Goal: Find contact information: Find contact information

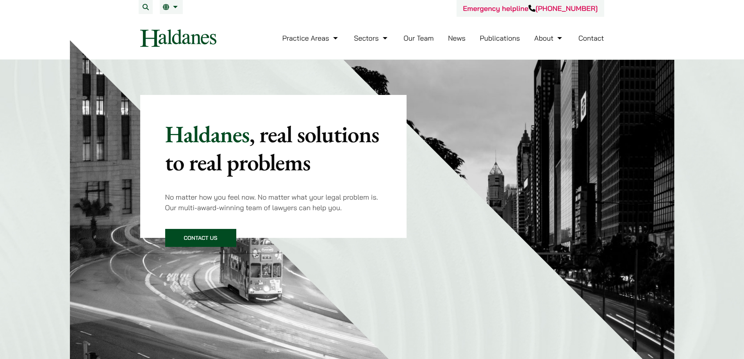
click at [583, 40] on link "Contact" at bounding box center [591, 38] width 26 height 9
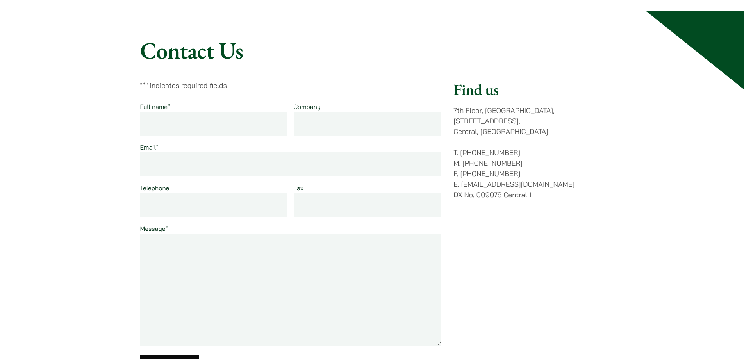
scroll to position [78, 0]
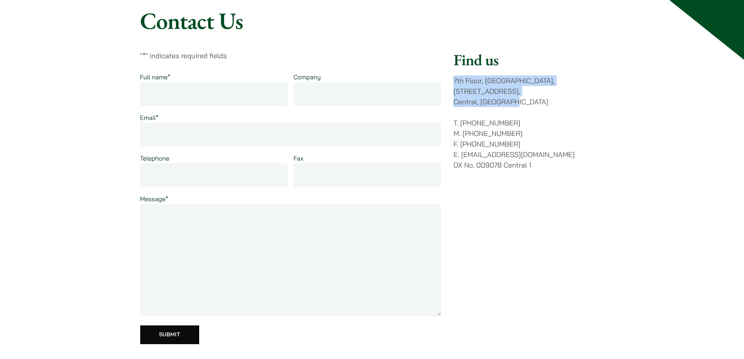
drag, startPoint x: 463, startPoint y: 83, endPoint x: 515, endPoint y: 93, distance: 52.5
click at [515, 93] on div "" * " indicates required fields Full name * Company Email * Telephone Fax Messa…" at bounding box center [372, 202] width 464 height 304
copy p "7th Floor, Ruttonjee House, 11 Duddell Street, Central, Hong Kong"
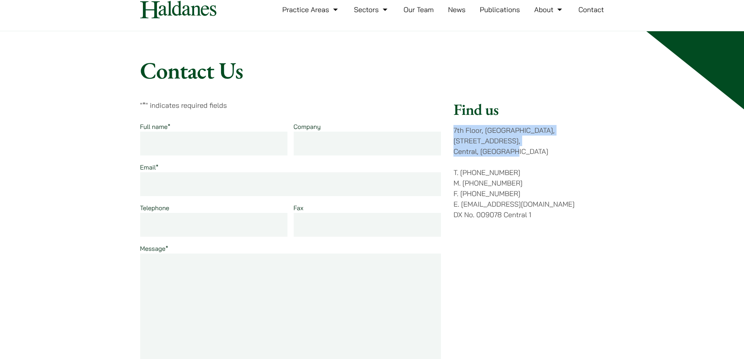
scroll to position [0, 0]
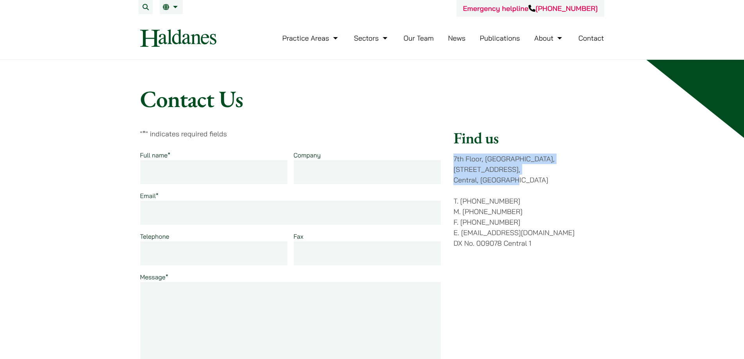
click at [417, 38] on link "Our Team" at bounding box center [418, 38] width 30 height 9
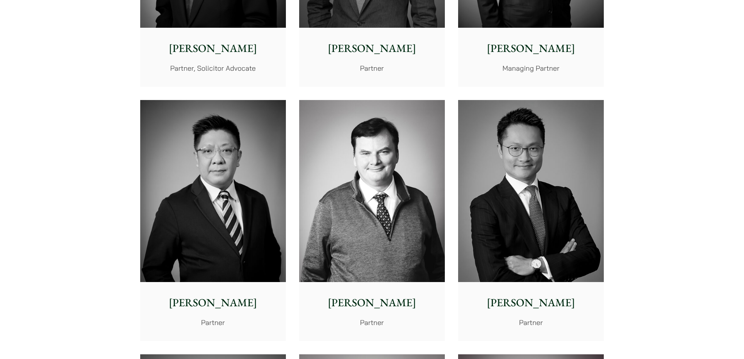
scroll to position [547, 0]
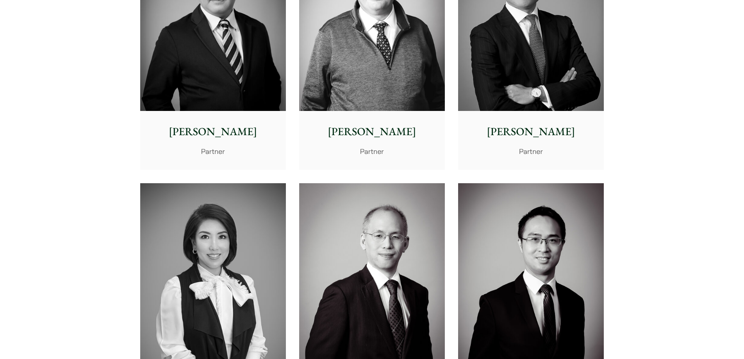
click at [485, 74] on img at bounding box center [531, 20] width 146 height 182
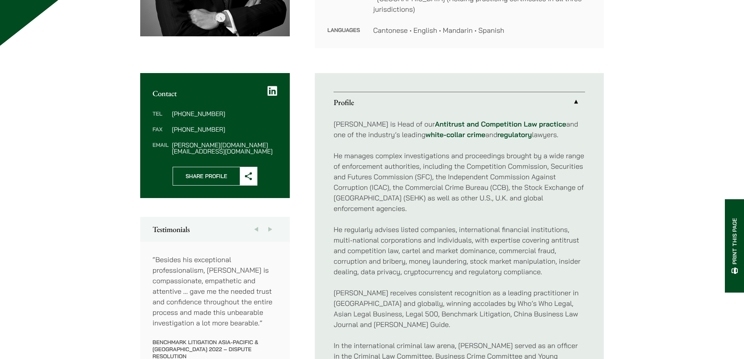
scroll to position [234, 0]
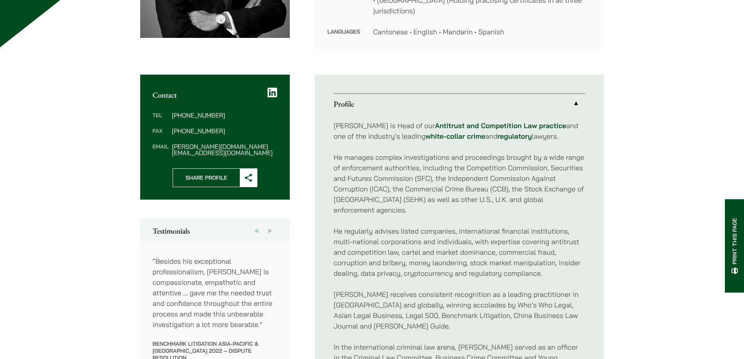
drag, startPoint x: 190, startPoint y: 107, endPoint x: 208, endPoint y: 111, distance: 19.3
click at [220, 112] on dd "[PHONE_NUMBER]" at bounding box center [224, 115] width 105 height 6
copy dd "2230 2887"
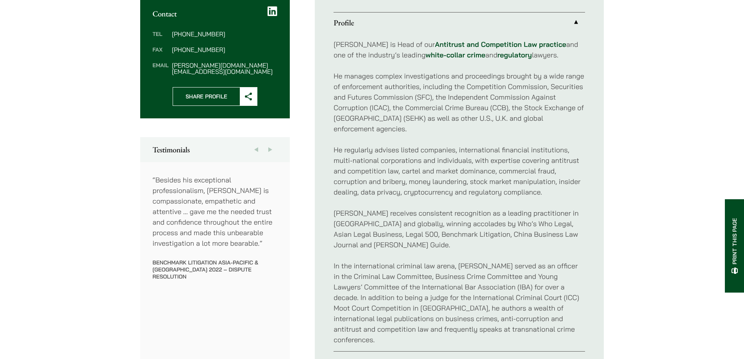
scroll to position [508, 0]
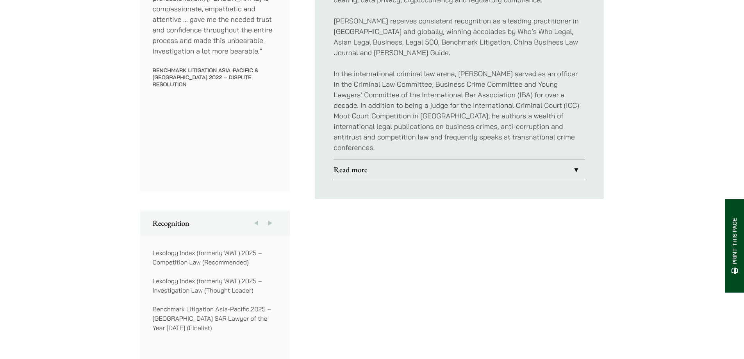
click at [573, 159] on link "Read more" at bounding box center [458, 169] width 251 height 20
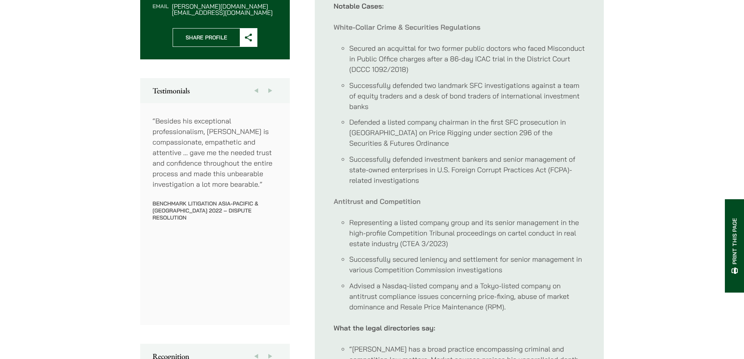
scroll to position [273, 0]
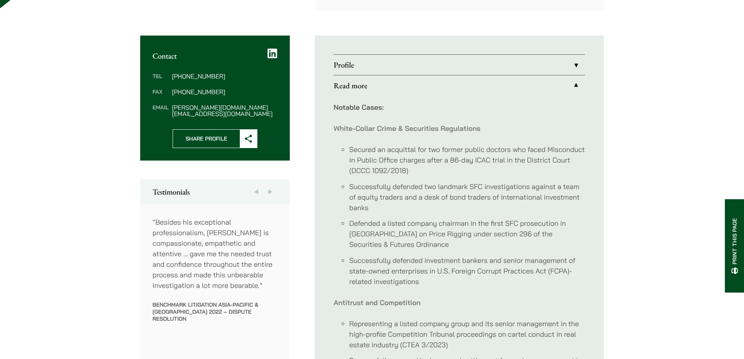
click at [574, 77] on link "Read more" at bounding box center [458, 85] width 251 height 20
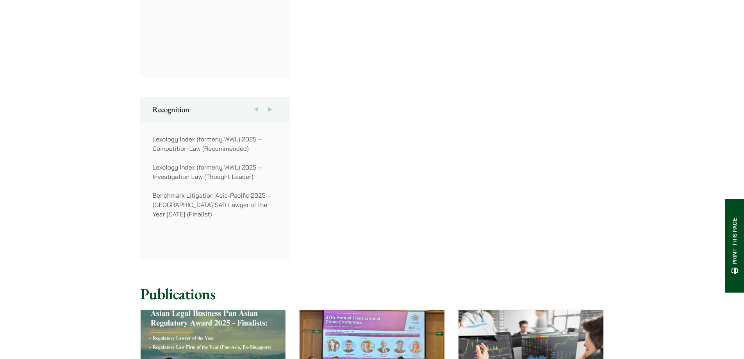
scroll to position [742, 0]
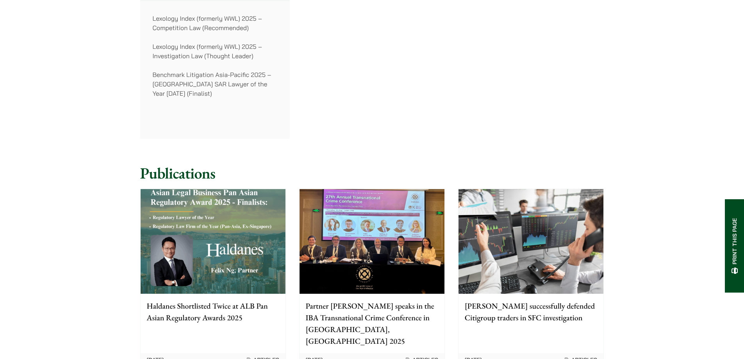
click at [207, 210] on img at bounding box center [213, 241] width 145 height 104
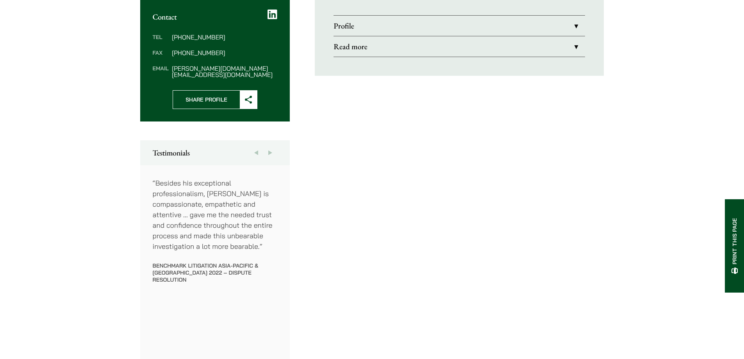
scroll to position [0, 0]
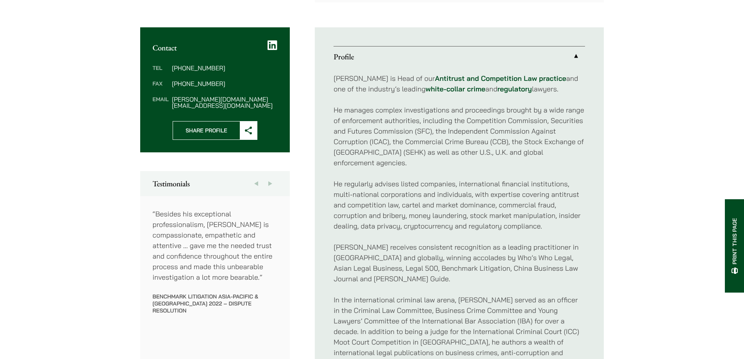
scroll to position [300, 0]
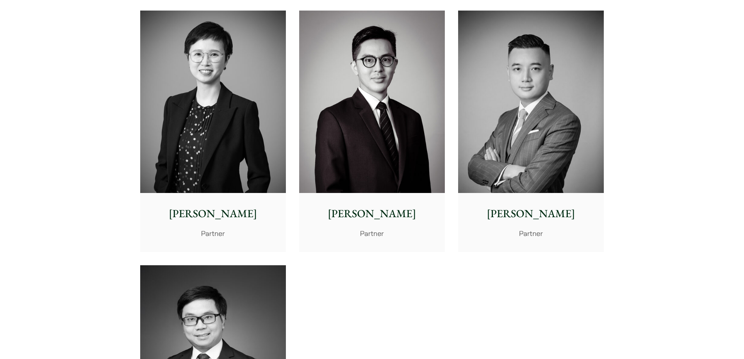
scroll to position [1483, 0]
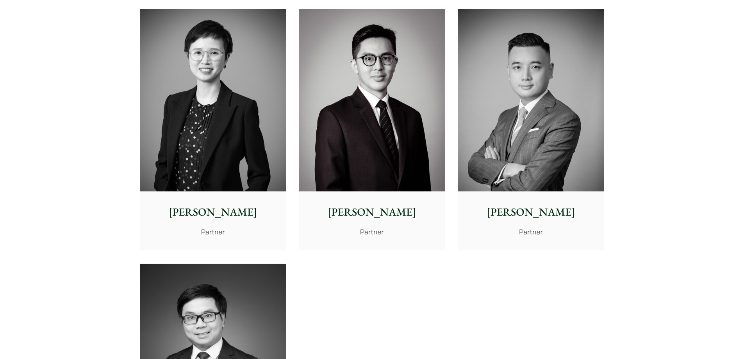
click at [178, 60] on img at bounding box center [213, 100] width 146 height 182
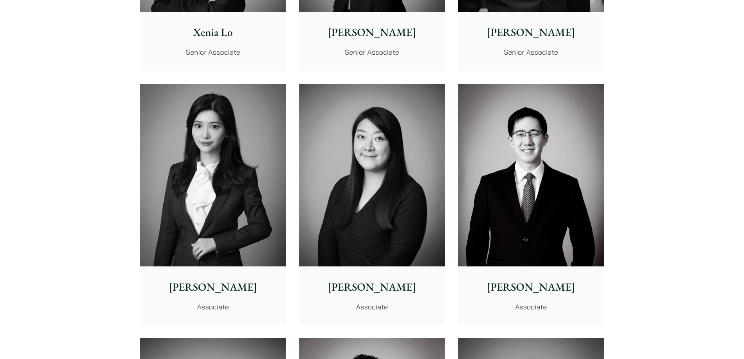
scroll to position [2264, 0]
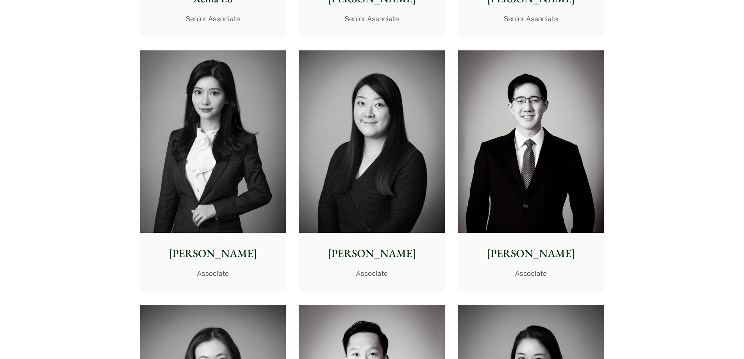
click at [208, 138] on img at bounding box center [213, 141] width 146 height 182
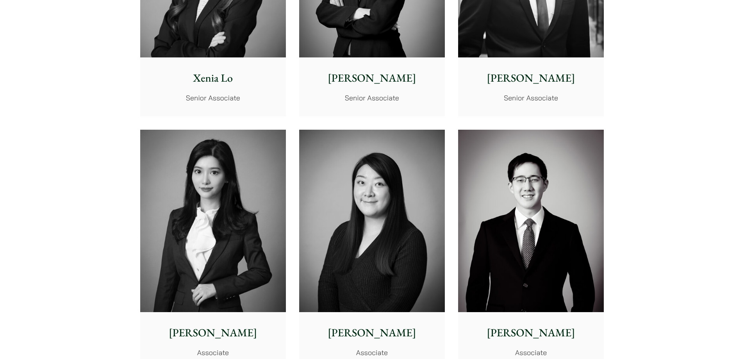
scroll to position [2030, 0]
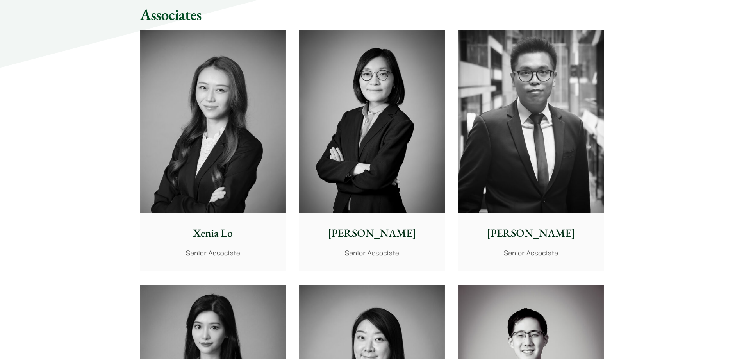
click at [178, 153] on img at bounding box center [213, 121] width 146 height 182
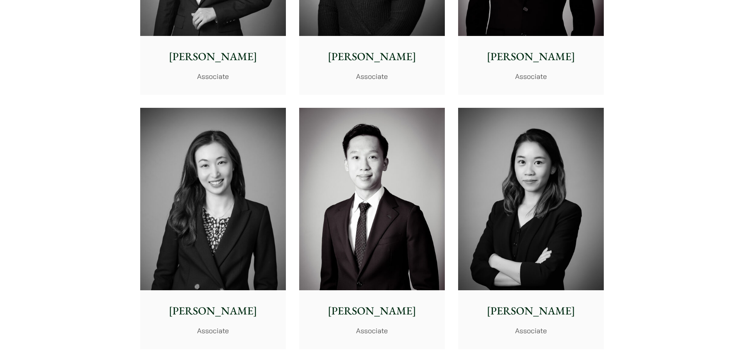
scroll to position [2459, 0]
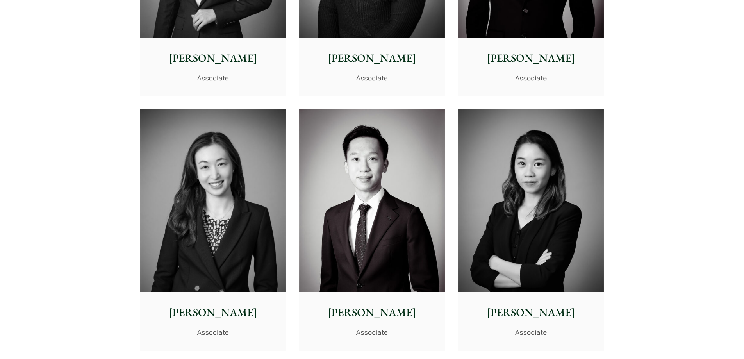
click at [206, 193] on img at bounding box center [213, 200] width 146 height 182
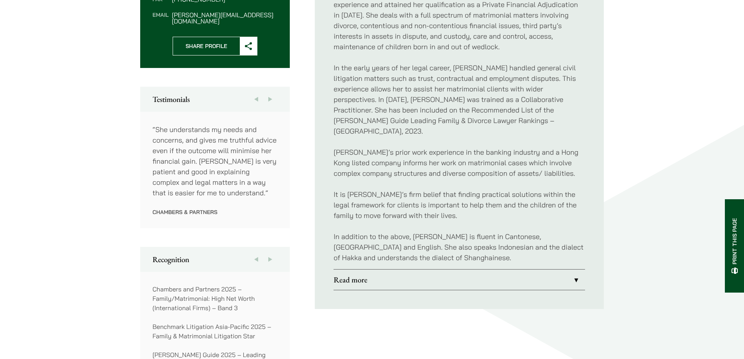
scroll to position [508, 0]
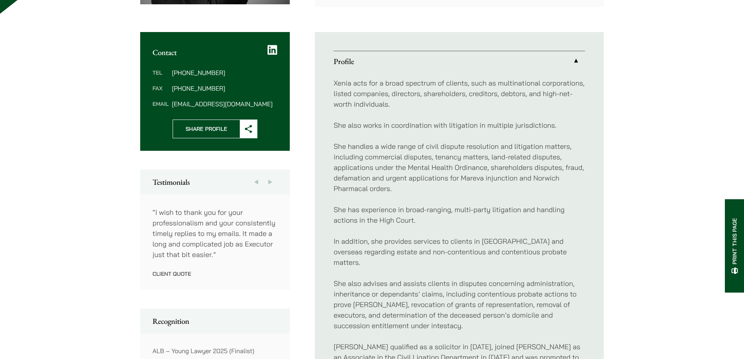
scroll to position [273, 0]
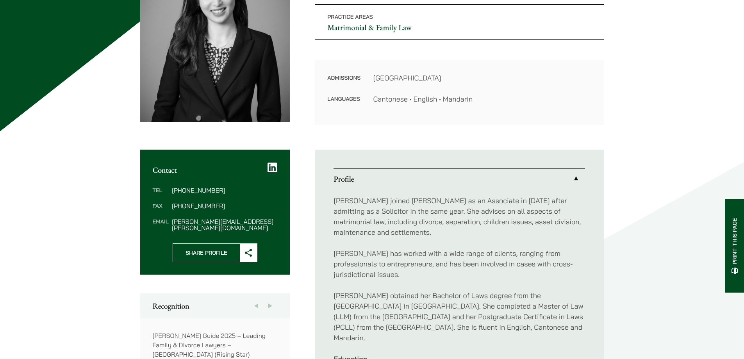
scroll to position [39, 0]
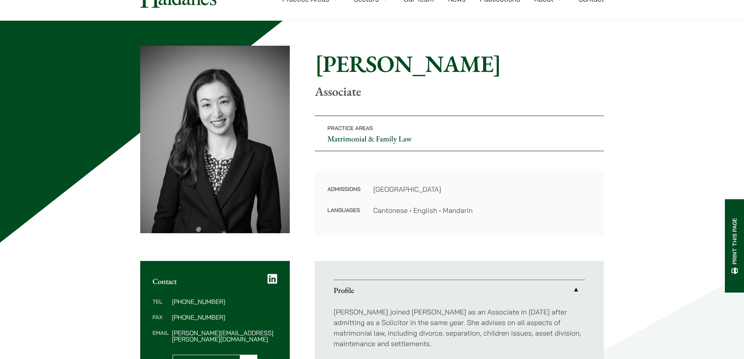
click at [569, 80] on div "Home » Lawyers » Shirley Chan Shirley Chan Associate" at bounding box center [459, 74] width 289 height 49
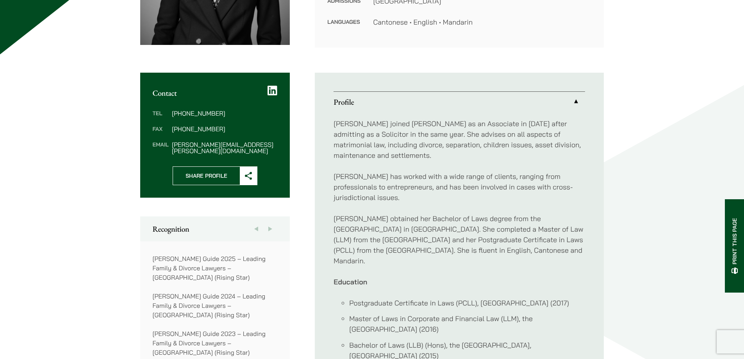
scroll to position [234, 0]
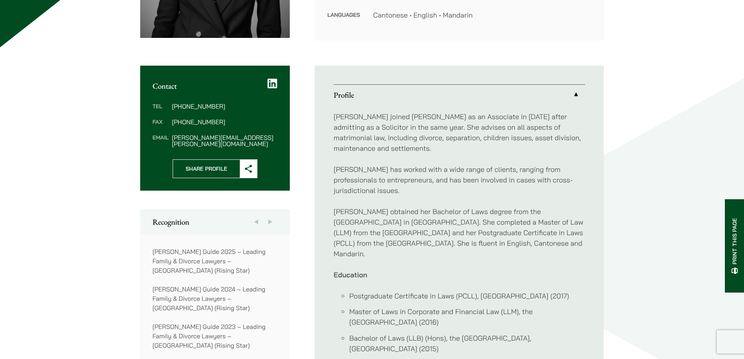
click at [58, 124] on div "Home » Lawyers » Shirley Chan Shirley Chan Associate Practice Areas Matrimonial…" at bounding box center [372, 115] width 744 height 581
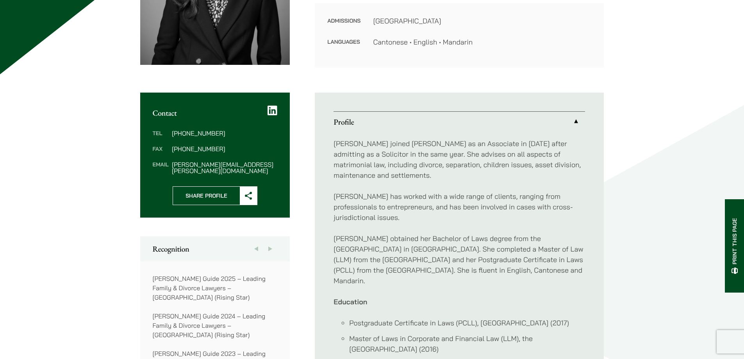
scroll to position [195, 0]
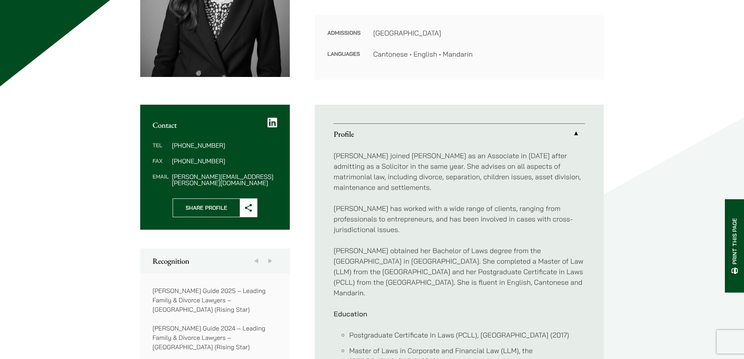
click at [43, 158] on div "Home » Lawyers » Shirley Chan Shirley Chan Associate Practice Areas Matrimonial…" at bounding box center [372, 155] width 744 height 581
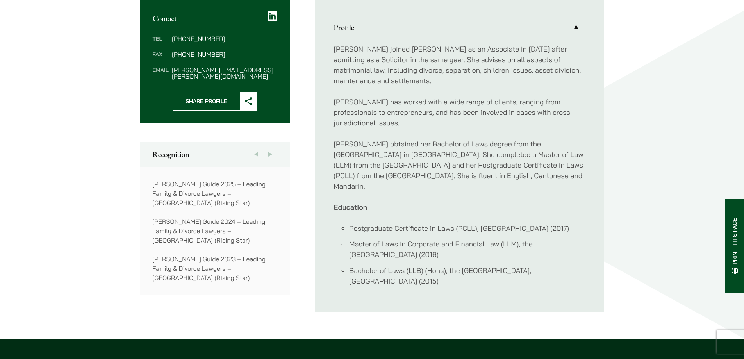
scroll to position [312, 0]
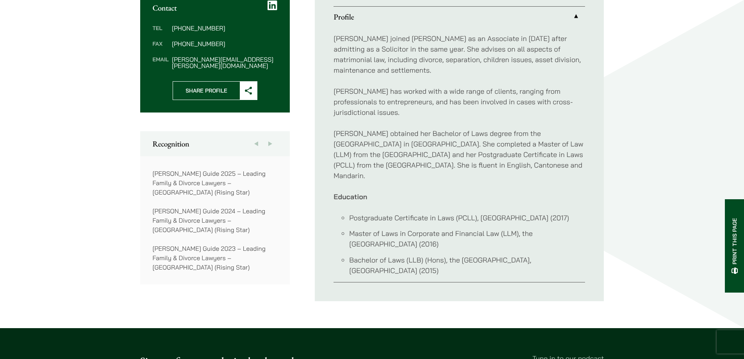
click at [68, 107] on div "Home » Lawyers » Shirley Chan Shirley Chan Associate Practice Areas Matrimonial…" at bounding box center [372, 37] width 744 height 581
click at [14, 149] on div "Home » Lawyers » Shirley Chan Shirley Chan Associate Practice Areas Matrimonial…" at bounding box center [372, 37] width 744 height 581
click at [60, 120] on div "Home » Lawyers » Shirley Chan Shirley Chan Associate Practice Areas Matrimonial…" at bounding box center [372, 37] width 744 height 581
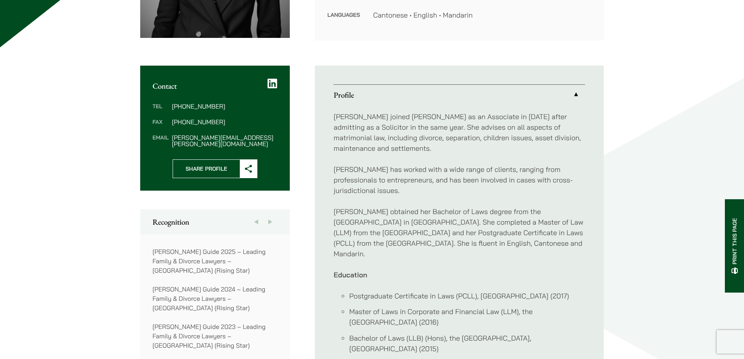
scroll to position [273, 0]
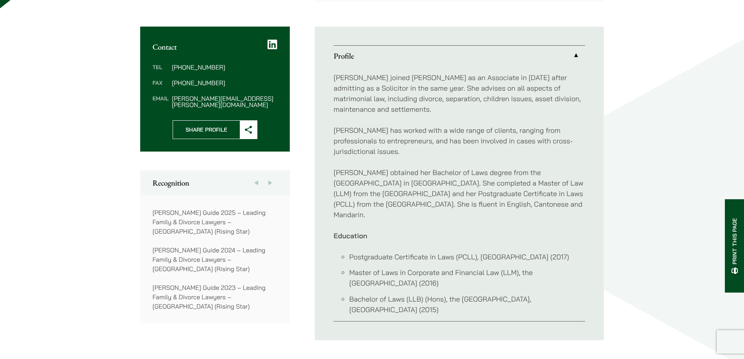
click at [59, 128] on div "Home » Lawyers » Shirley Chan Shirley Chan Associate Practice Areas Matrimonial…" at bounding box center [372, 76] width 744 height 581
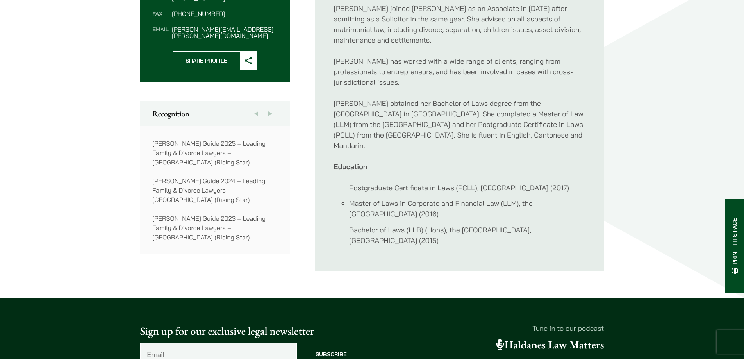
scroll to position [390, 0]
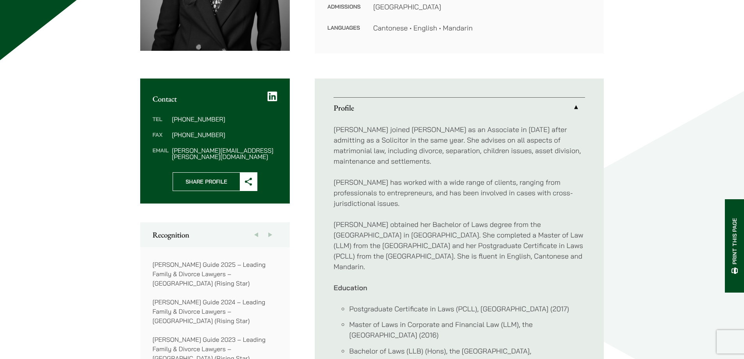
scroll to position [0, 0]
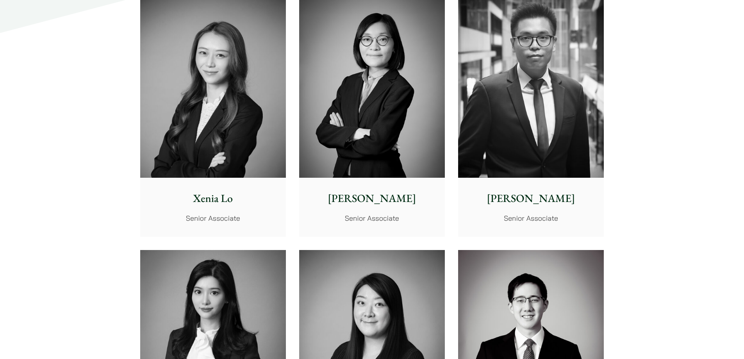
scroll to position [2186, 0]
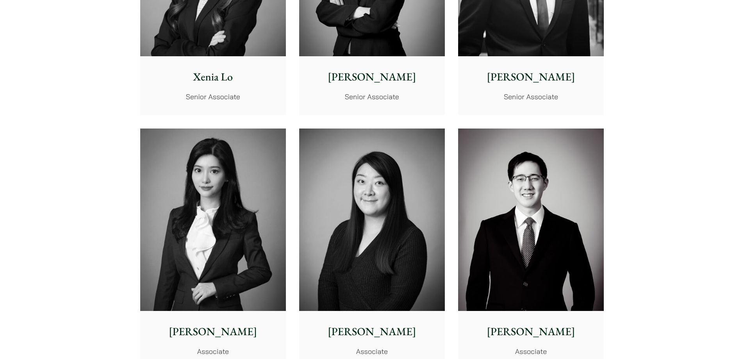
click at [197, 169] on img at bounding box center [213, 219] width 146 height 182
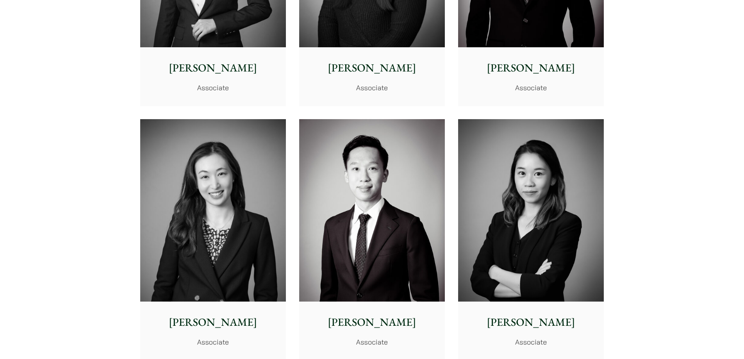
scroll to position [2499, 0]
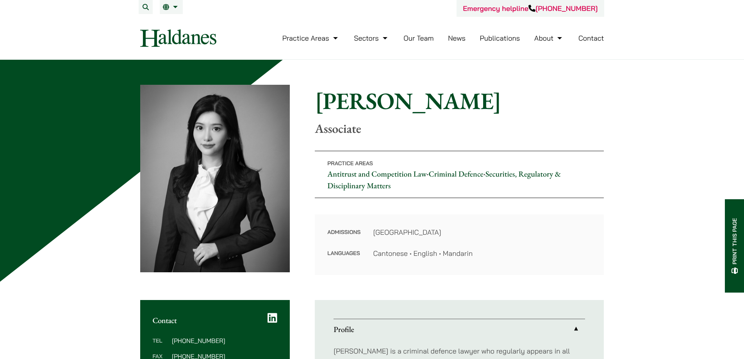
click at [181, 128] on img at bounding box center [215, 178] width 150 height 187
